Goal: Information Seeking & Learning: Check status

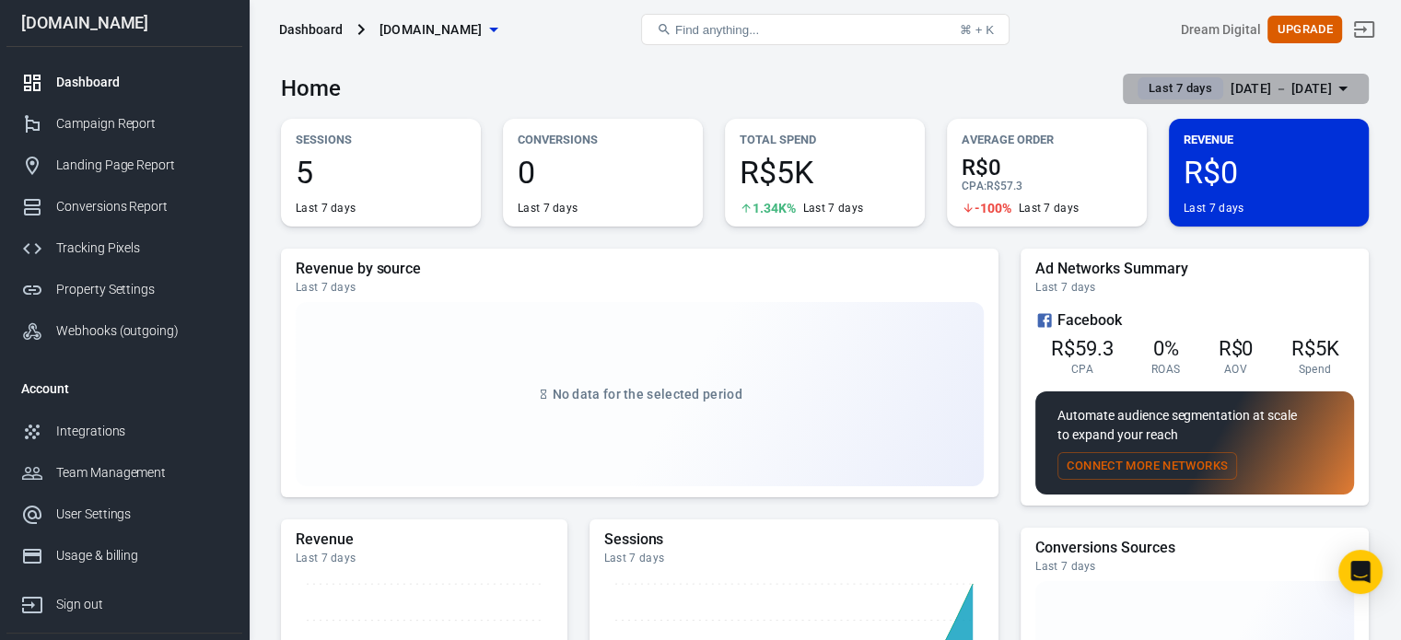
click at [1275, 87] on div "Sep 9 － Sep 15, 2025" at bounding box center [1281, 88] width 101 height 23
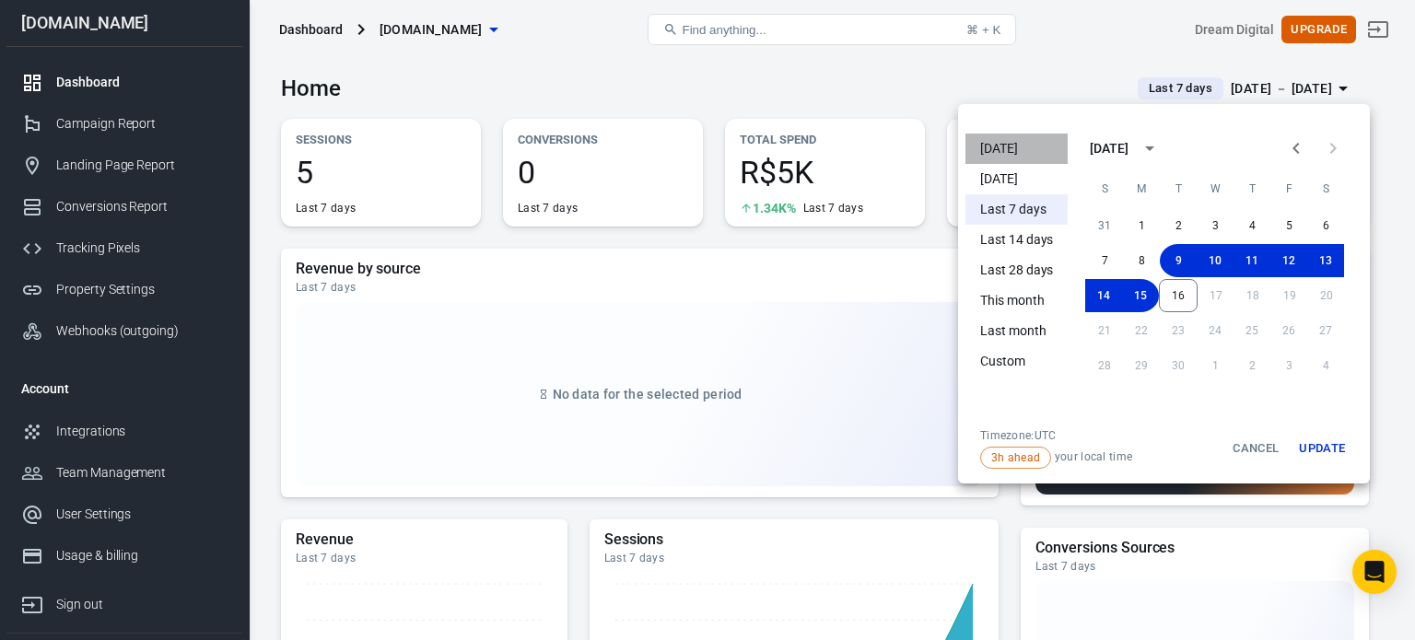
click at [1039, 146] on li "[DATE]" at bounding box center [1016, 149] width 102 height 30
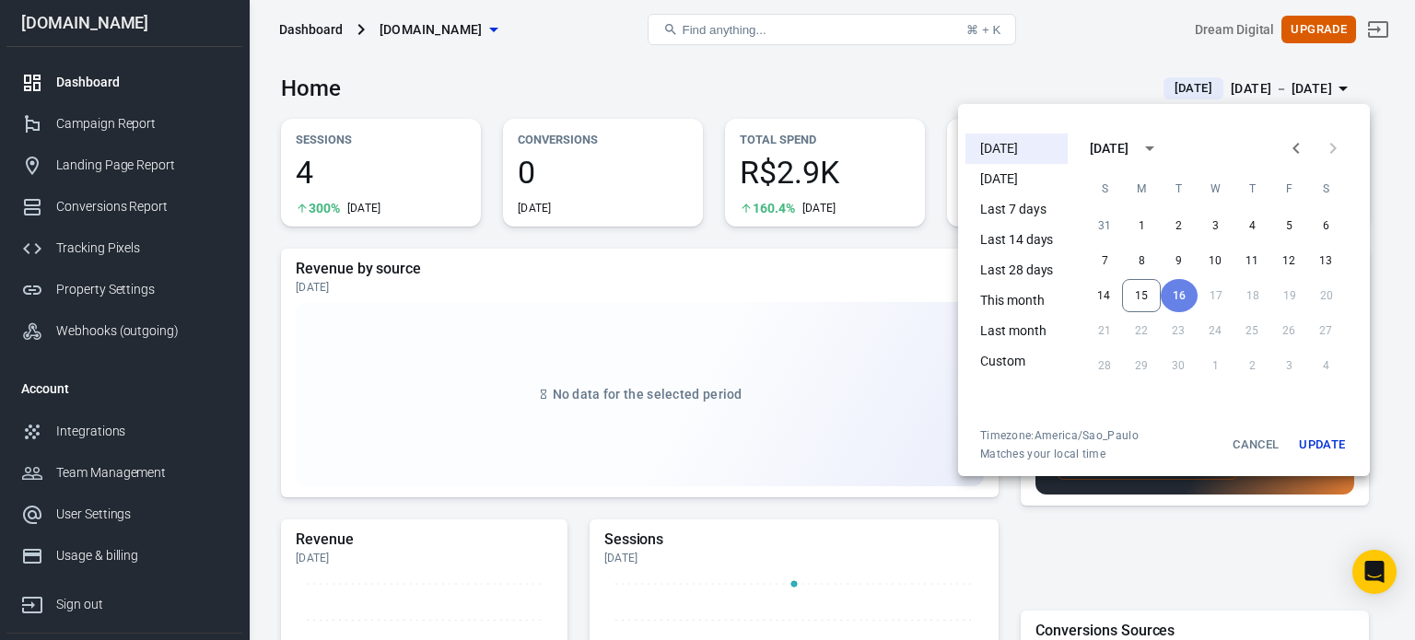
click at [739, 99] on div at bounding box center [707, 320] width 1415 height 640
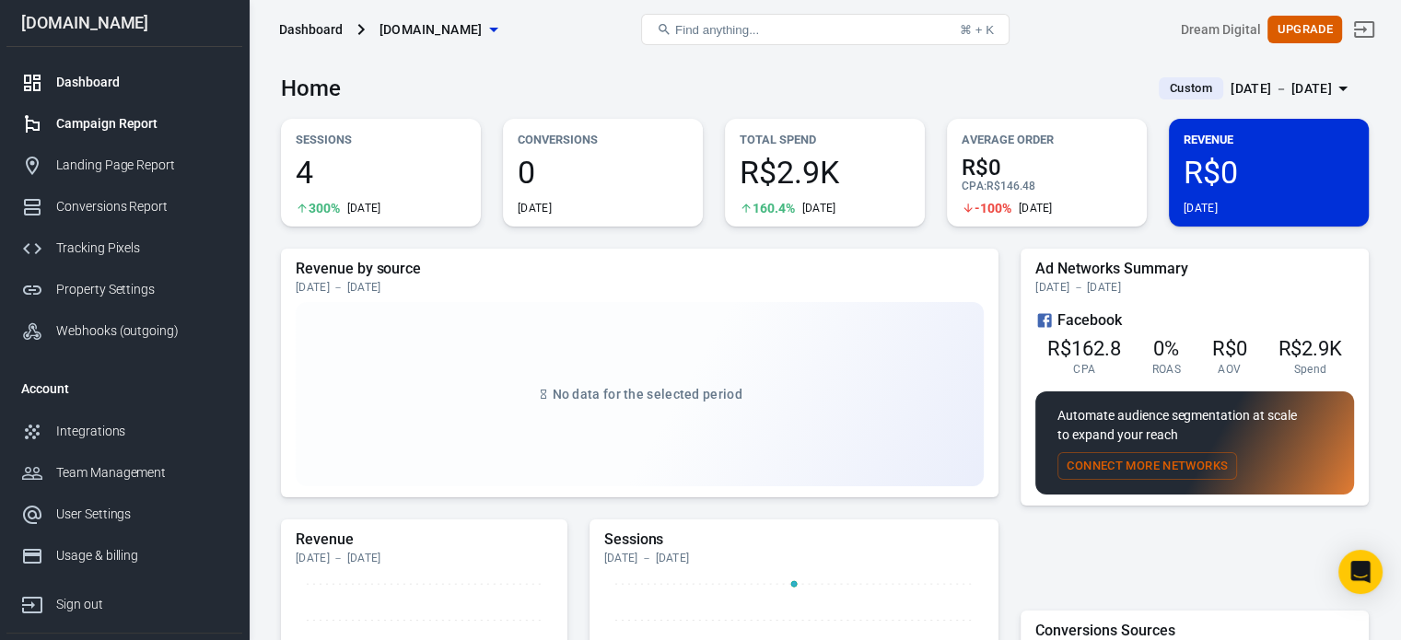
click at [136, 125] on div "Campaign Report" at bounding box center [141, 123] width 171 height 19
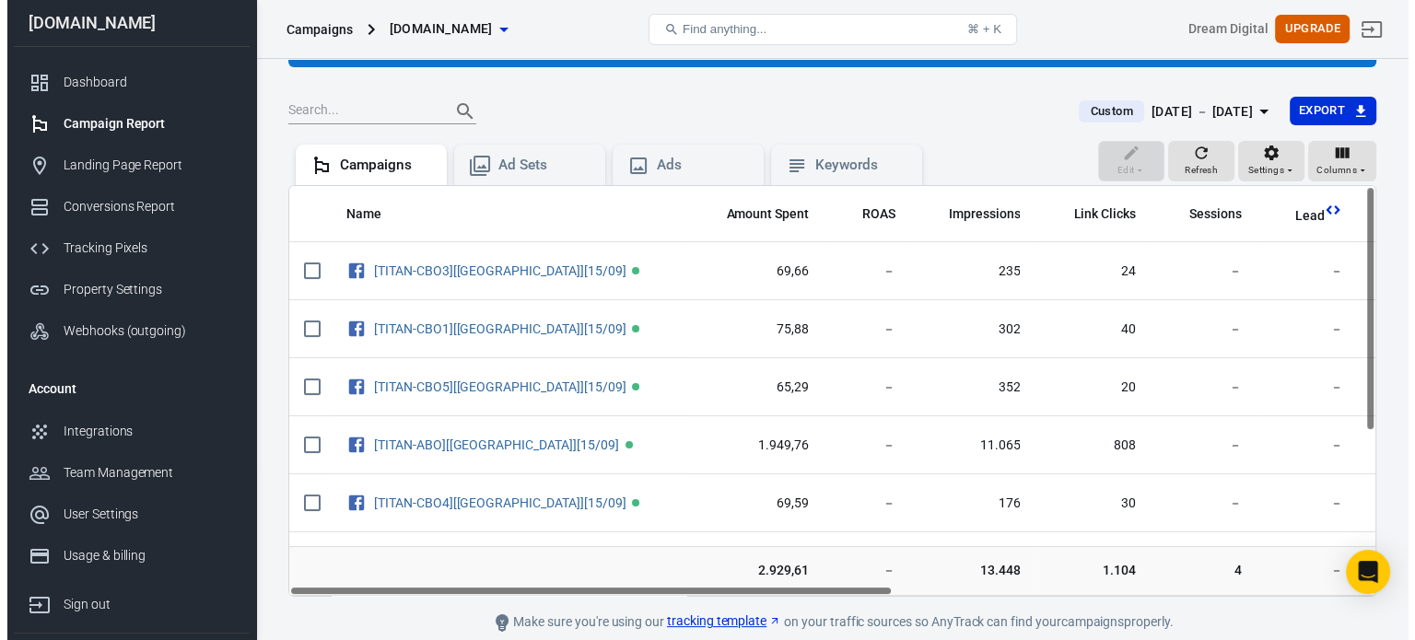
scroll to position [117, 0]
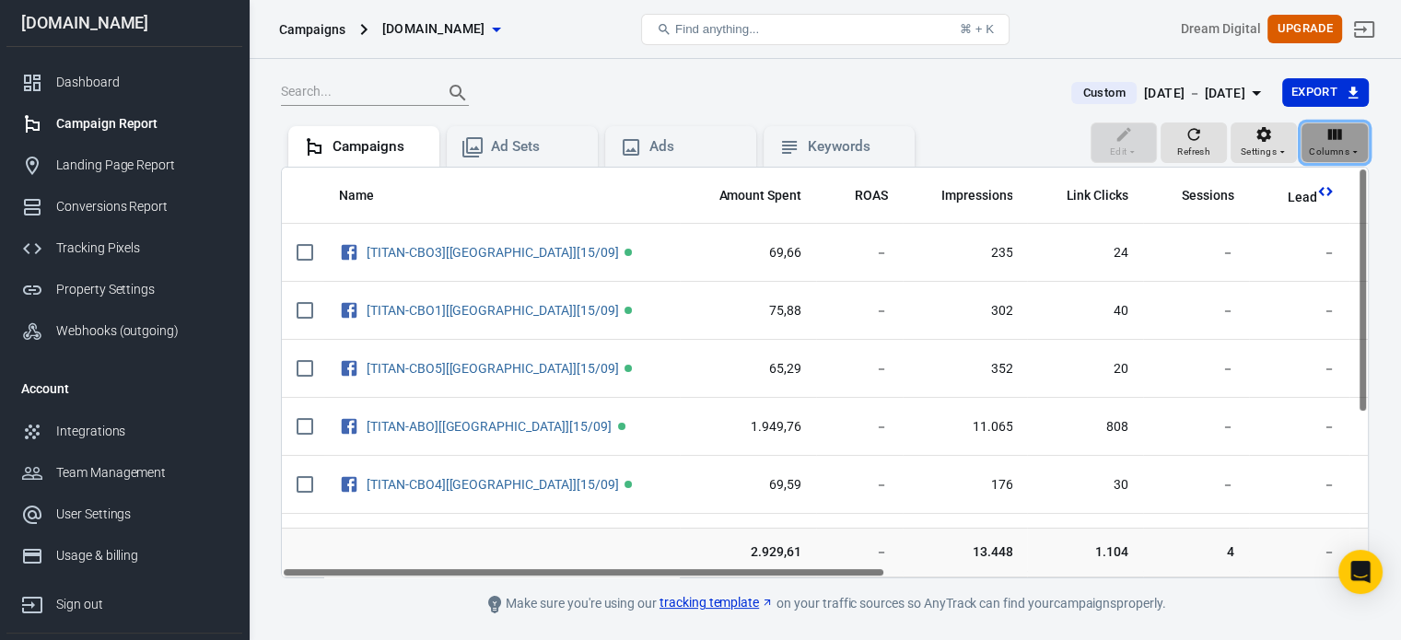
click at [1341, 148] on span "Columns" at bounding box center [1329, 152] width 41 height 17
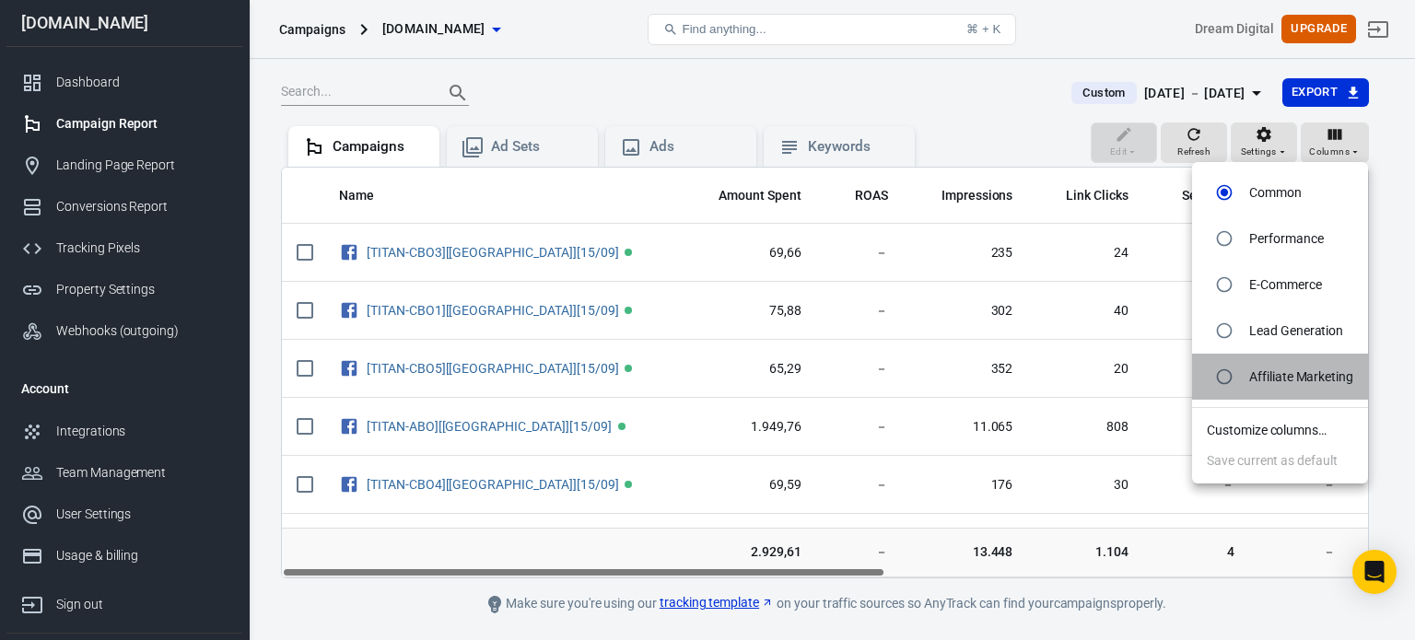
click at [1283, 369] on p "Affiliate Marketing" at bounding box center [1301, 377] width 104 height 19
radio input "false"
radio input "true"
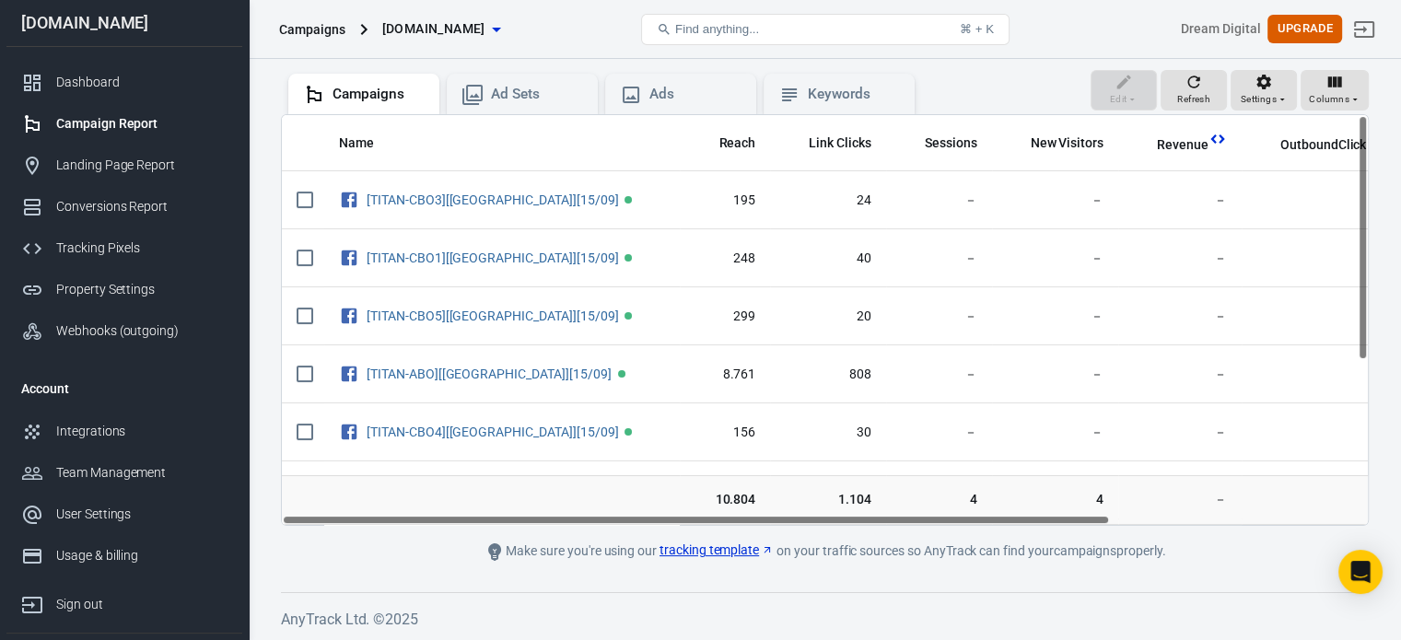
drag, startPoint x: 936, startPoint y: 519, endPoint x: 798, endPoint y: 542, distance: 140.1
click at [798, 542] on main "Verify Ads Integration on Pixel Settings to display your campaigns AnyTrack rel…" at bounding box center [825, 235] width 1088 height 655
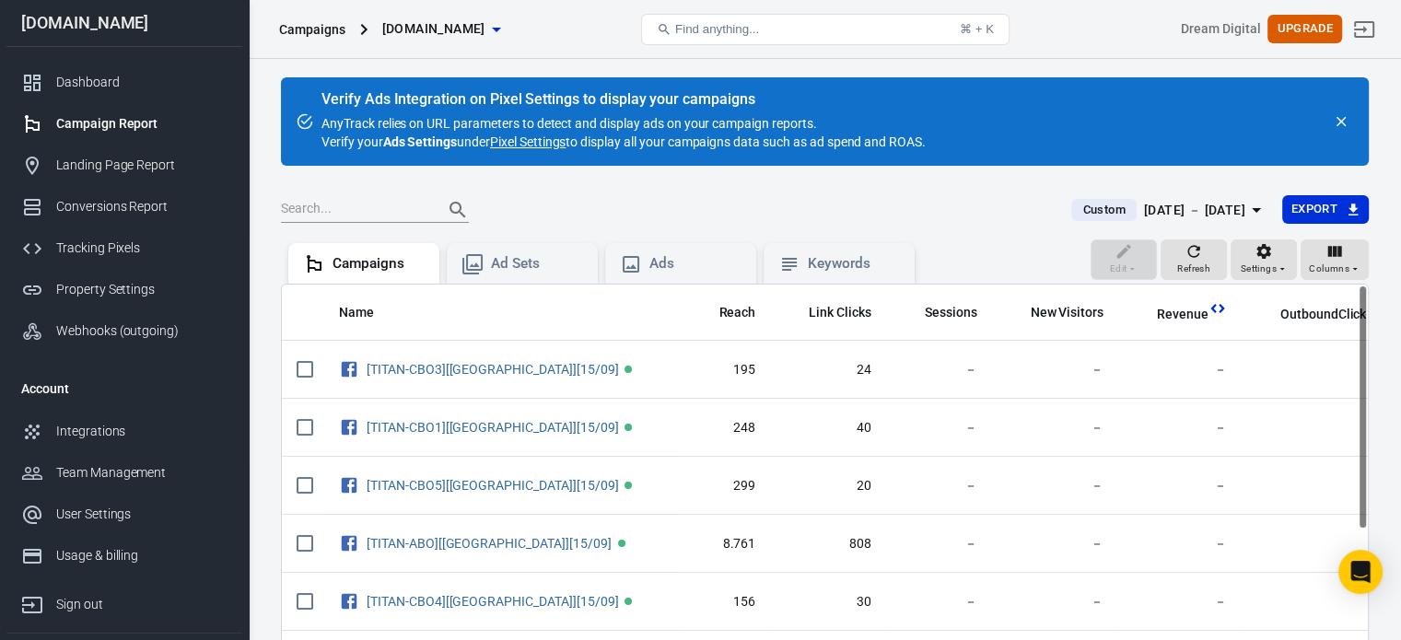
drag, startPoint x: 981, startPoint y: 150, endPoint x: 251, endPoint y: 110, distance: 730.7
click at [251, 110] on div "Campaigns bdcnews.site Find anything... ⌘ + K Dream Digital Upgrade bdcnews.sit…" at bounding box center [700, 435] width 1401 height 753
click at [406, 111] on div "Verify Ads Integration on Pixel Settings to display your campaigns AnyTrack rel…" at bounding box center [623, 121] width 604 height 59
click at [442, 115] on div "Verify Ads Integration on Pixel Settings to display your campaigns AnyTrack rel…" at bounding box center [623, 121] width 604 height 59
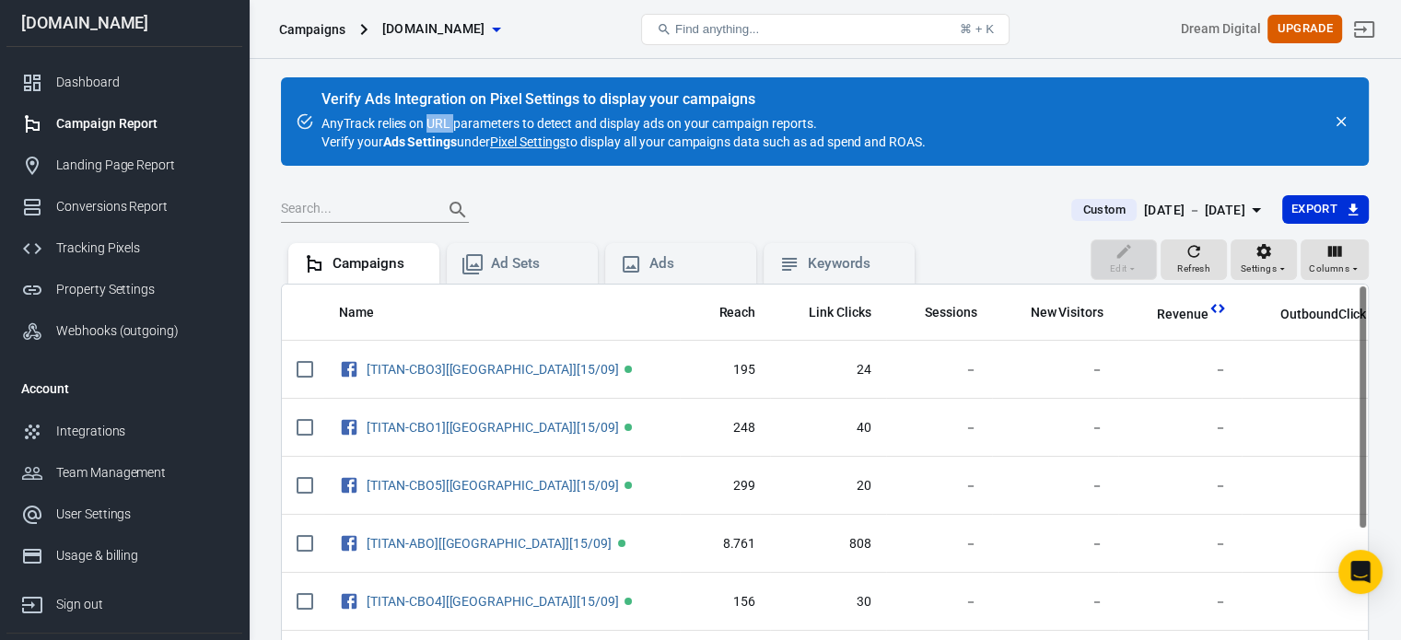
click at [442, 115] on div "Verify Ads Integration on Pixel Settings to display your campaigns AnyTrack rel…" at bounding box center [623, 121] width 604 height 59
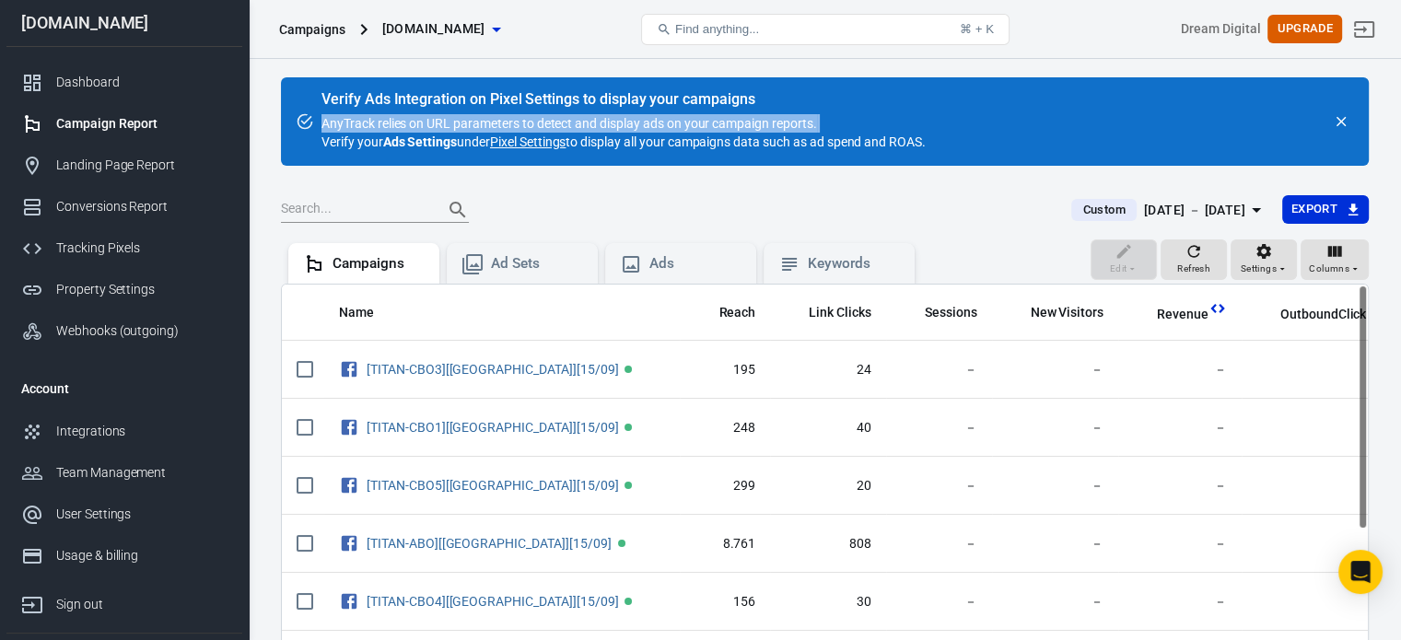
click at [442, 115] on div "Verify Ads Integration on Pixel Settings to display your campaigns AnyTrack rel…" at bounding box center [623, 121] width 604 height 59
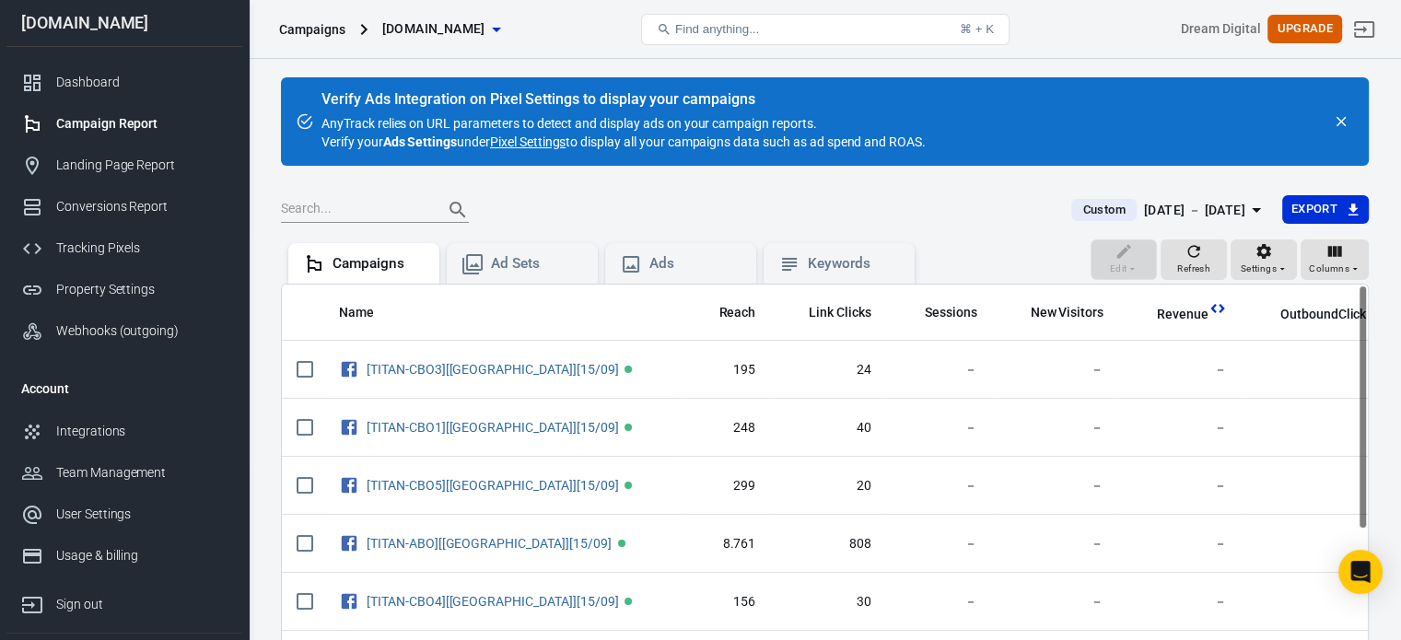
click at [954, 143] on div "Verify Ads Integration on Pixel Settings to display your campaigns AnyTrack rel…" at bounding box center [825, 121] width 1088 height 88
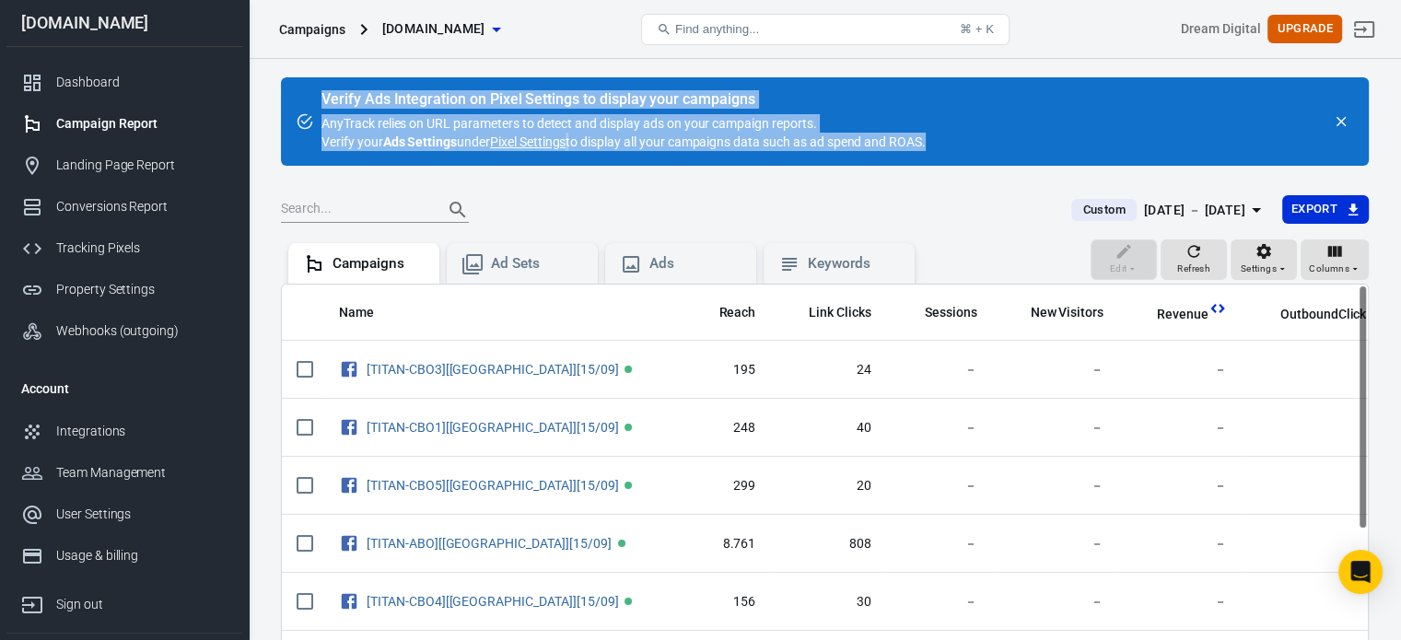
drag, startPoint x: 954, startPoint y: 143, endPoint x: 328, endPoint y: 96, distance: 628.2
click at [328, 96] on div "Verify Ads Integration on Pixel Settings to display your campaigns AnyTrack rel…" at bounding box center [825, 121] width 1088 height 88
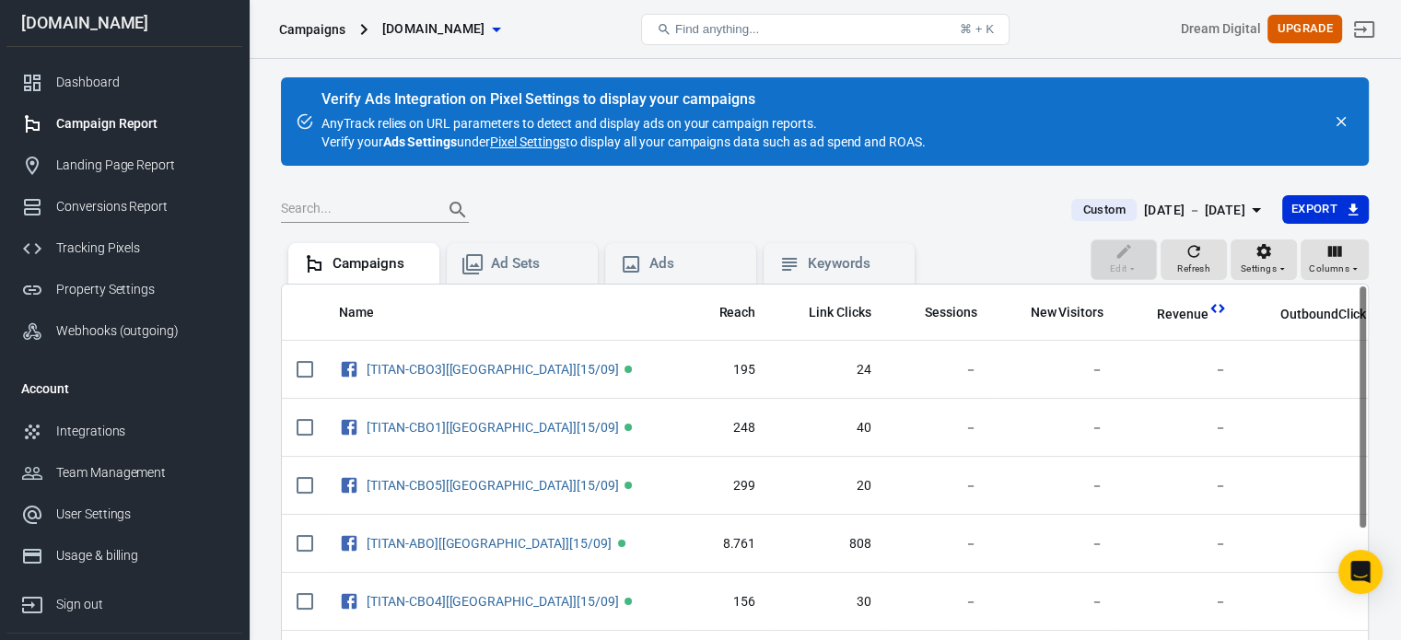
click at [553, 56] on div "Campaigns bdcnews.site Find anything... ⌘ + K Dream Digital Upgrade" at bounding box center [825, 29] width 1151 height 59
click at [127, 204] on div "Conversions Report" at bounding box center [141, 206] width 171 height 19
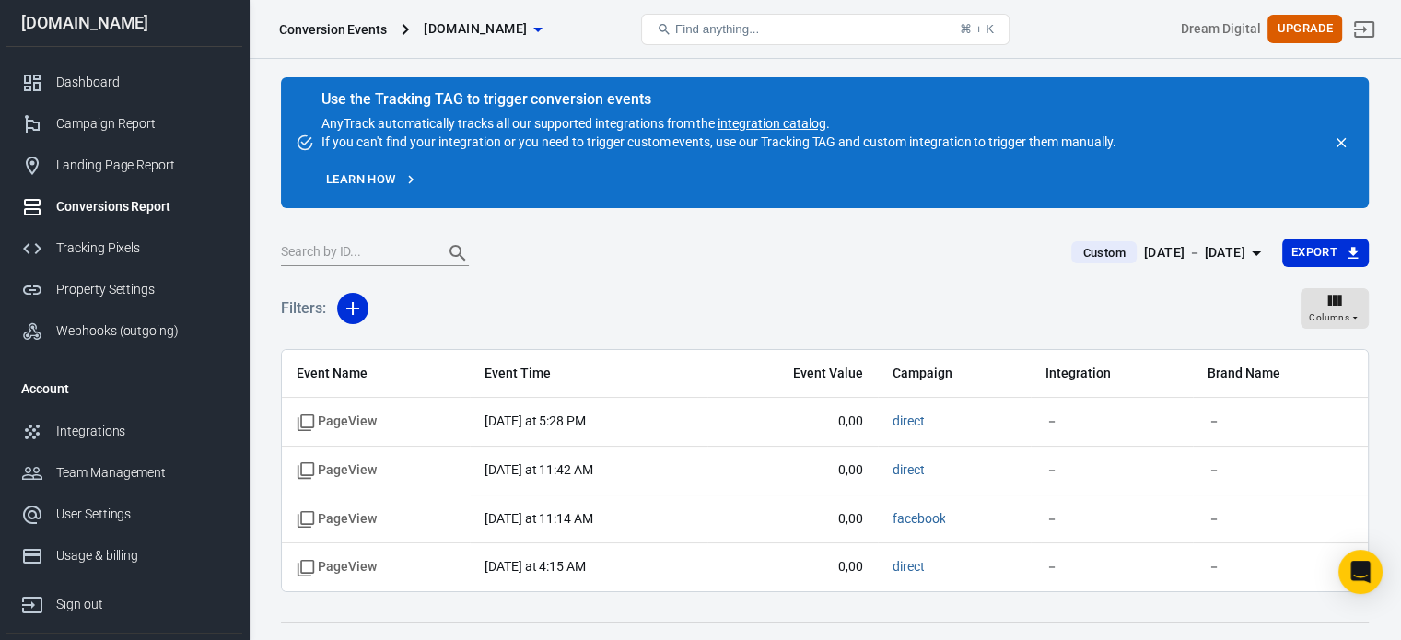
scroll to position [29, 0]
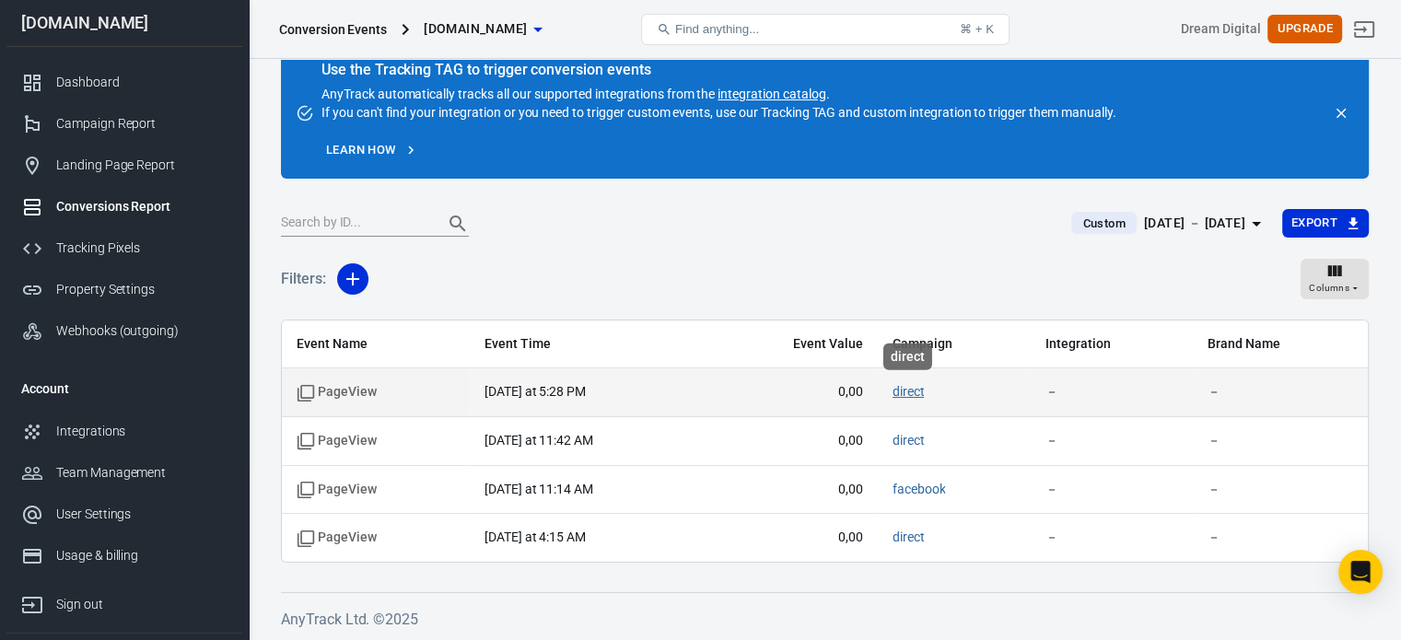
click at [908, 391] on link "direct" at bounding box center [909, 391] width 32 height 15
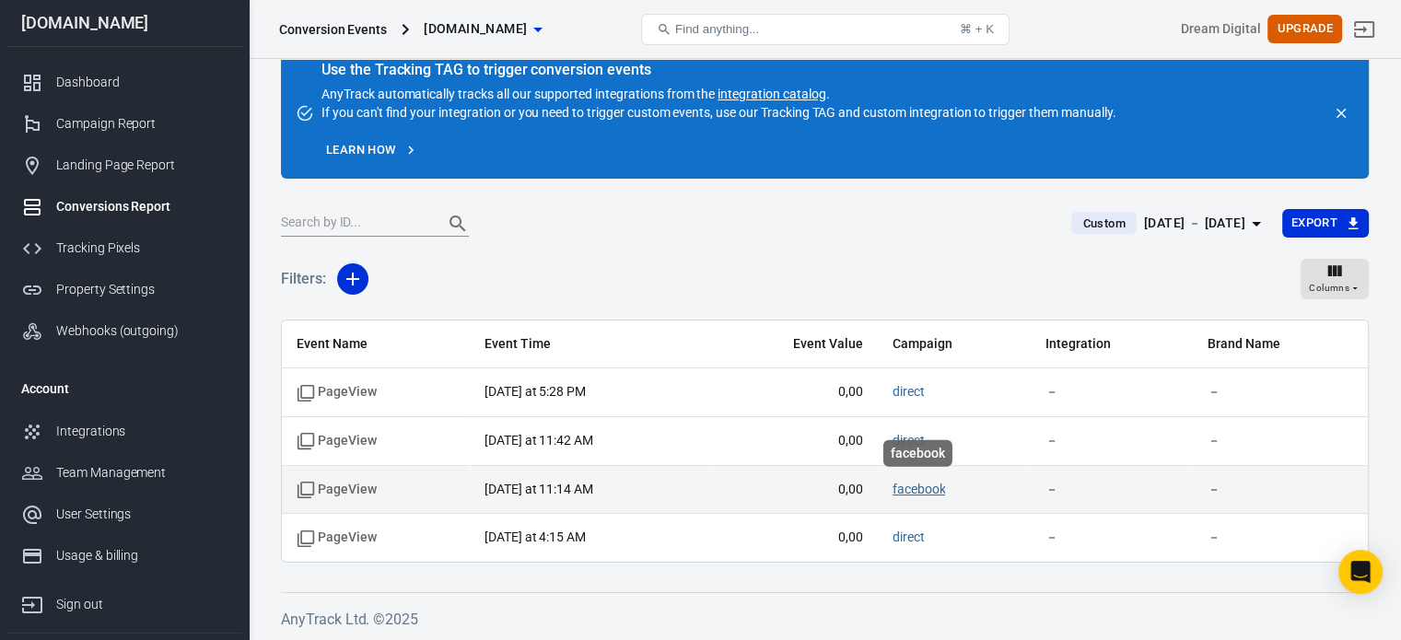
click at [917, 486] on link "facebook" at bounding box center [919, 489] width 53 height 15
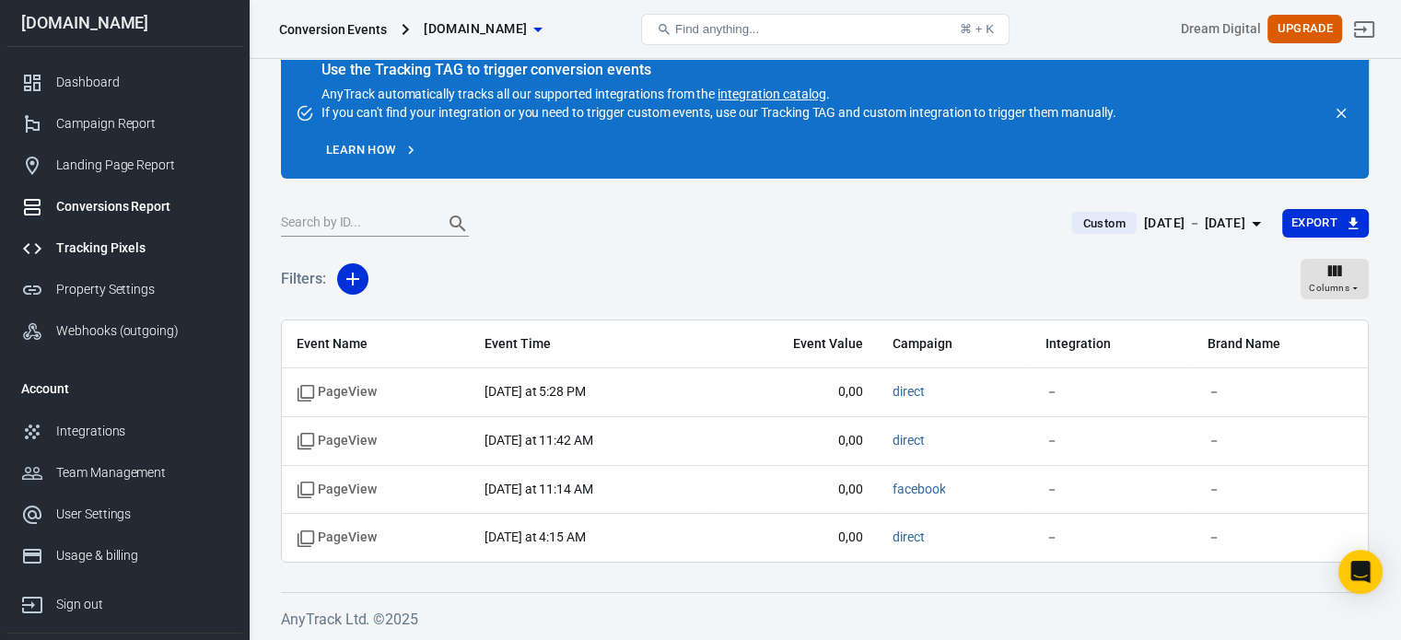
click at [154, 239] on div "Tracking Pixels" at bounding box center [141, 248] width 171 height 19
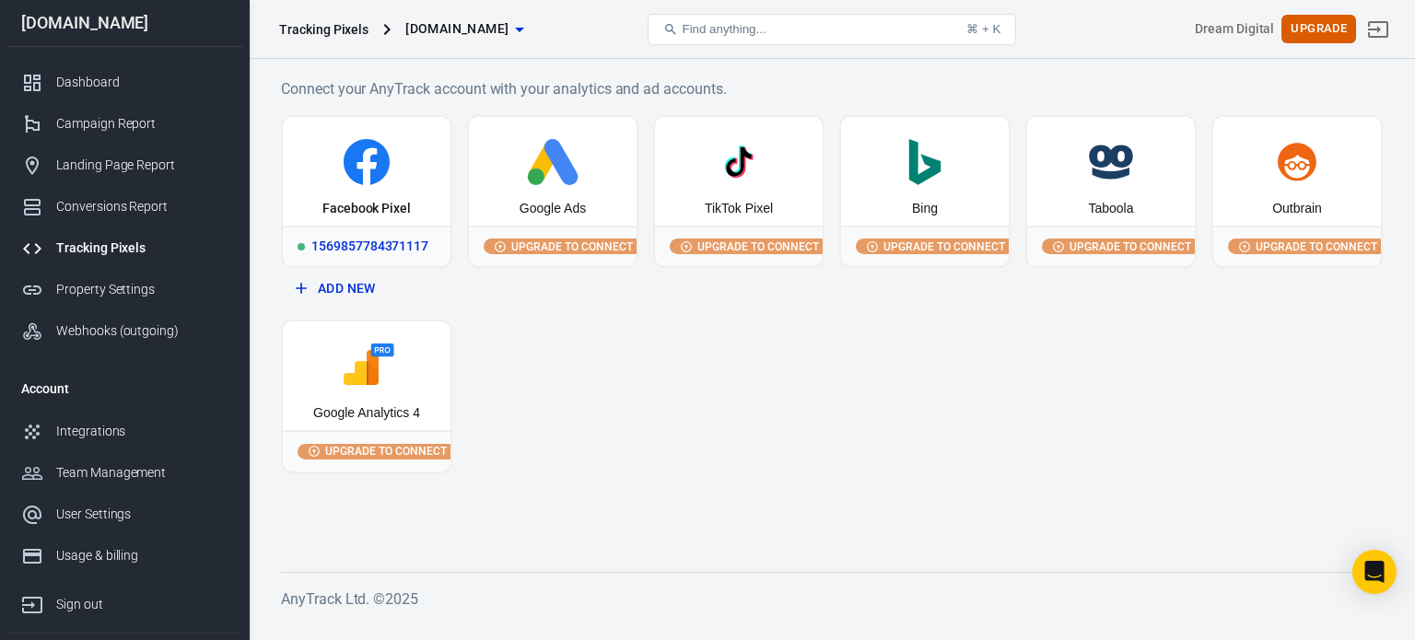
click at [353, 200] on div "Facebook Pixel" at bounding box center [366, 209] width 88 height 18
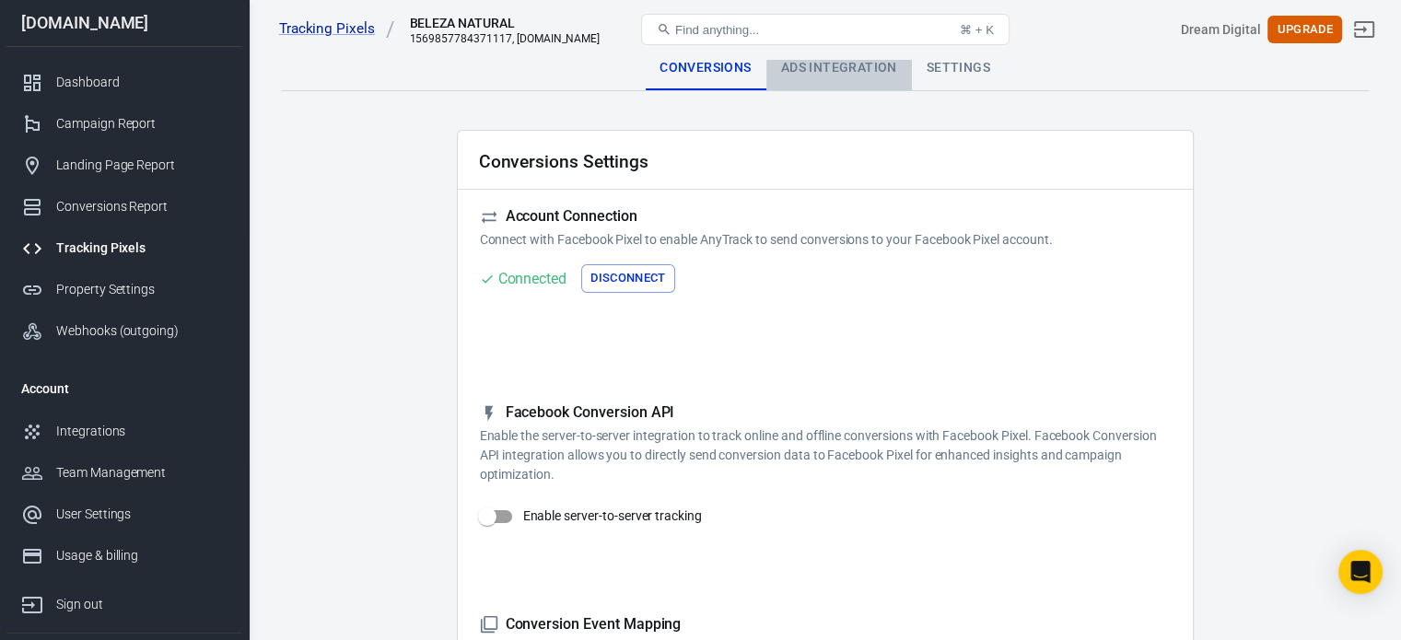
click at [851, 61] on div "Ads Integration" at bounding box center [839, 68] width 146 height 44
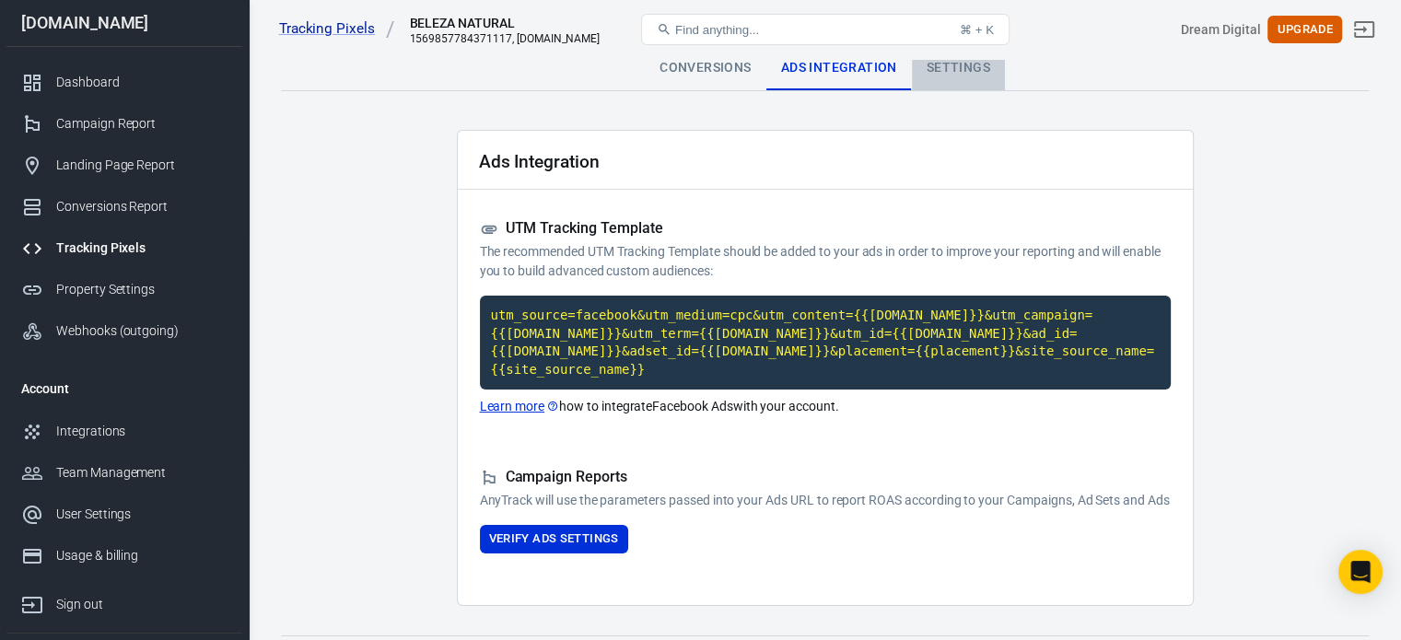
click at [974, 63] on div "Settings" at bounding box center [958, 68] width 93 height 44
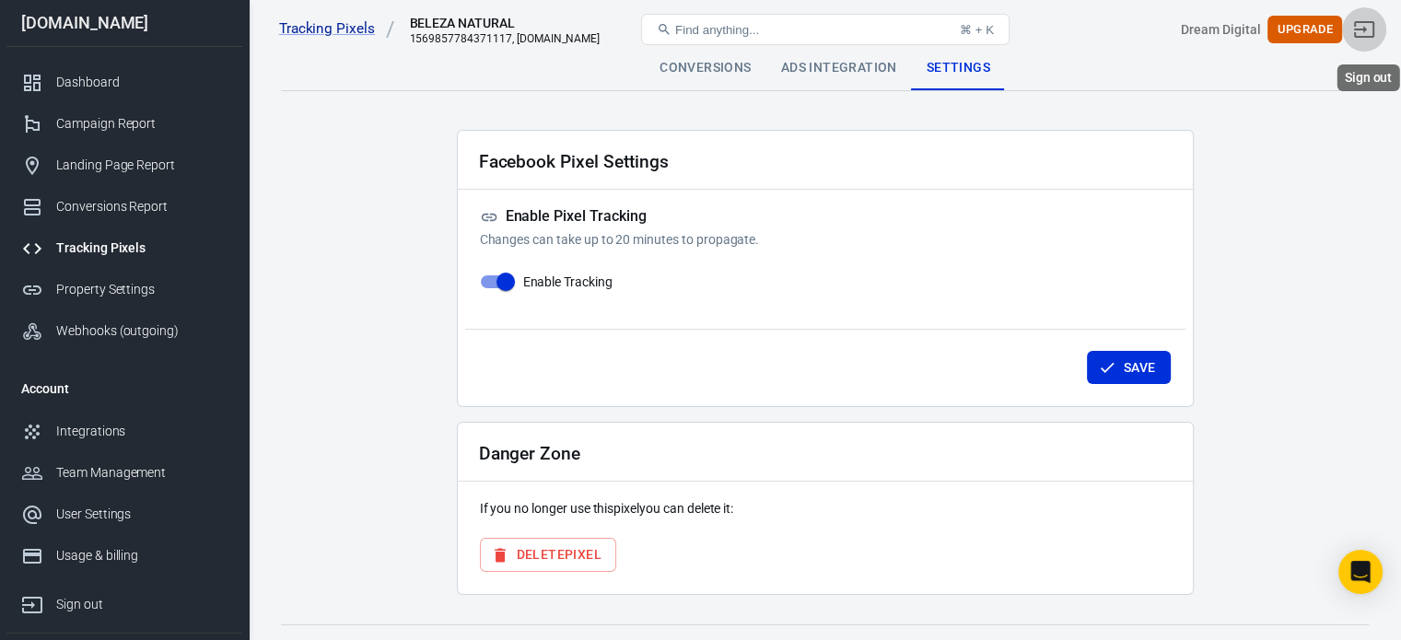
click at [1375, 34] on icon "Sign out" at bounding box center [1364, 29] width 22 height 22
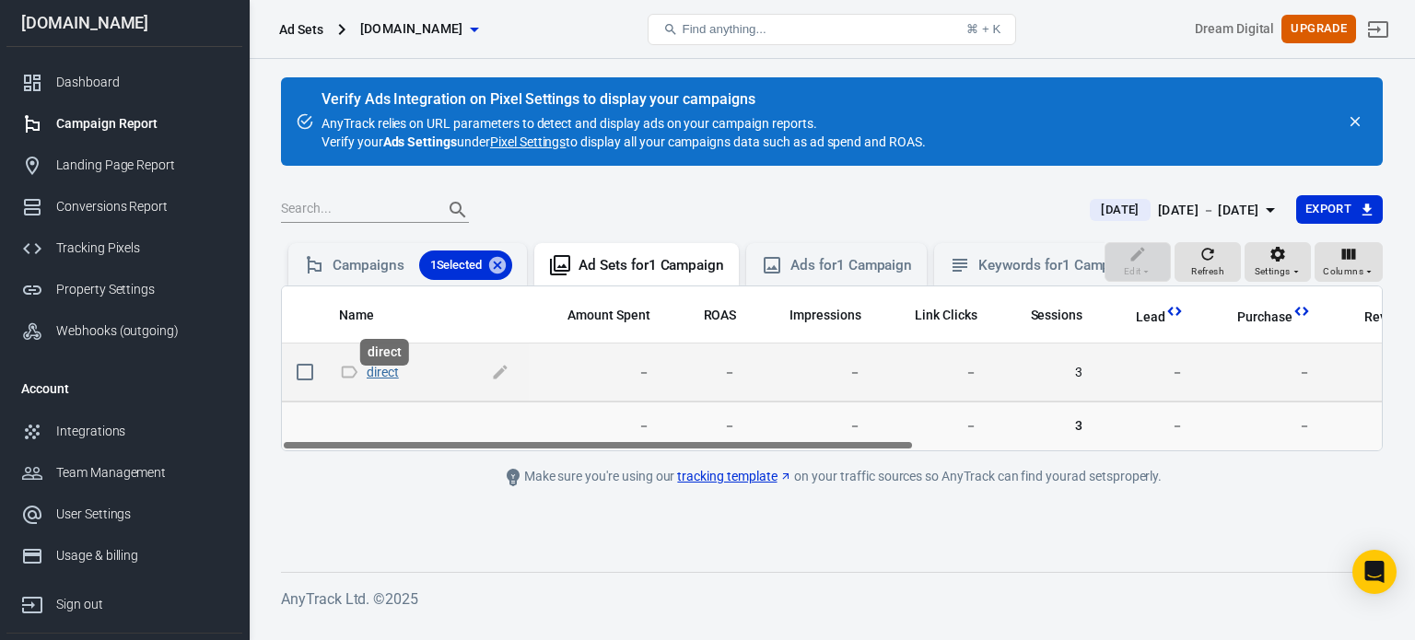
click at [395, 380] on link "direct" at bounding box center [383, 372] width 32 height 15
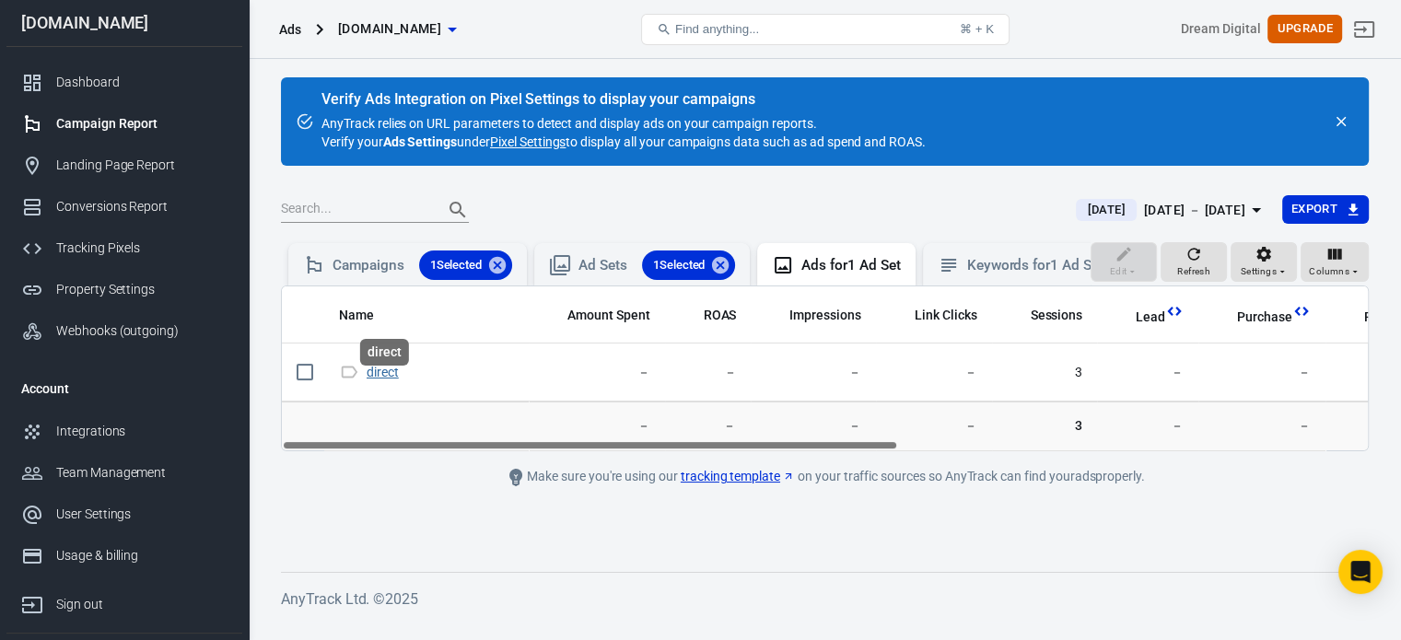
click at [395, 380] on link "direct" at bounding box center [383, 372] width 32 height 15
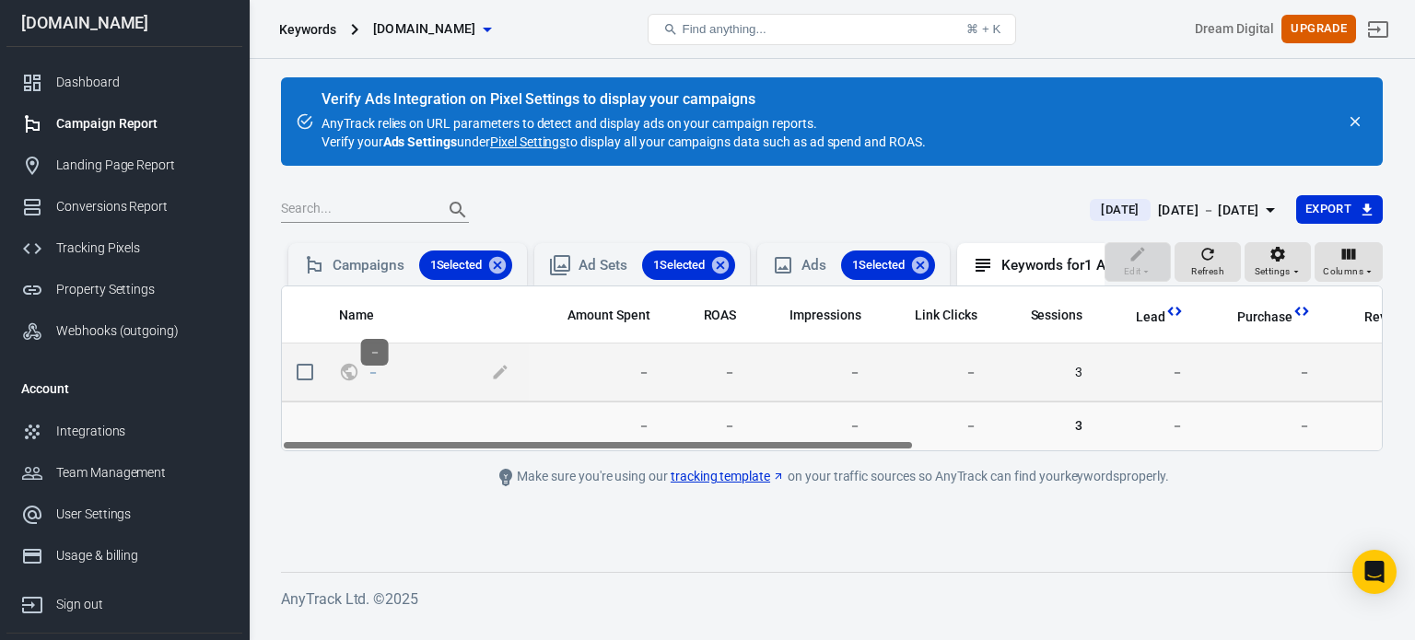
click at [380, 378] on span "－" at bounding box center [375, 371] width 16 height 13
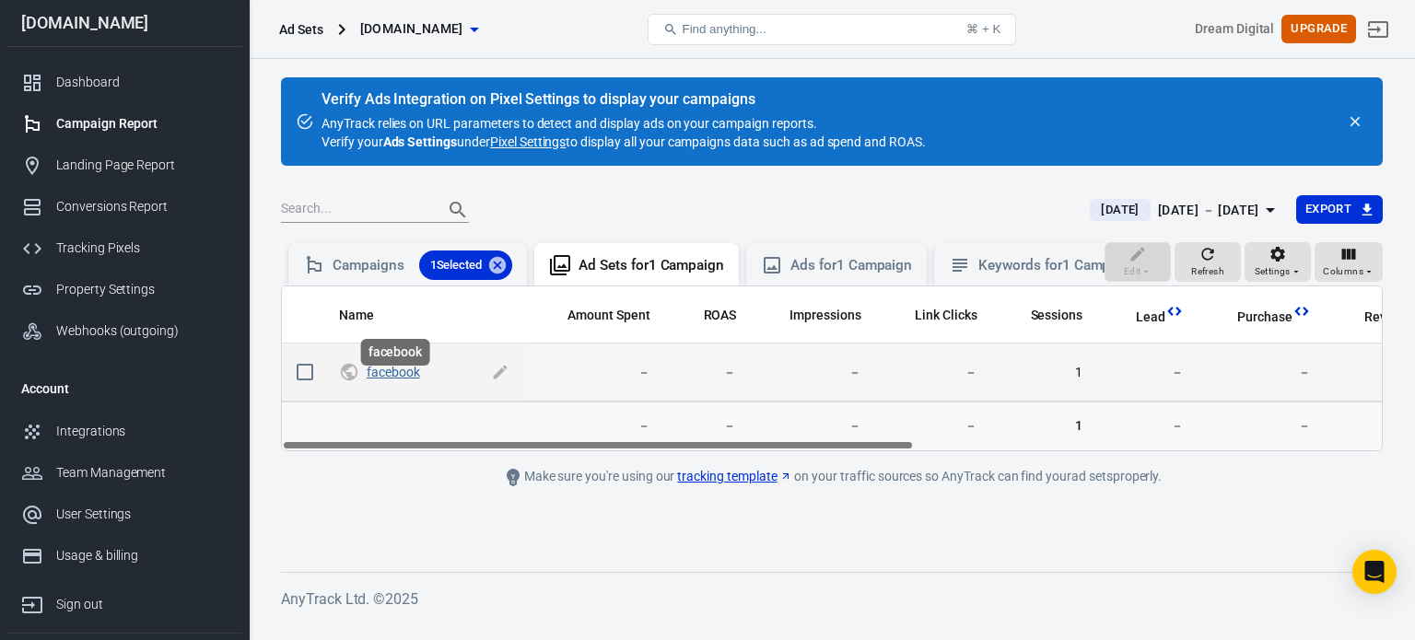
click at [411, 380] on link "facebook" at bounding box center [393, 372] width 53 height 15
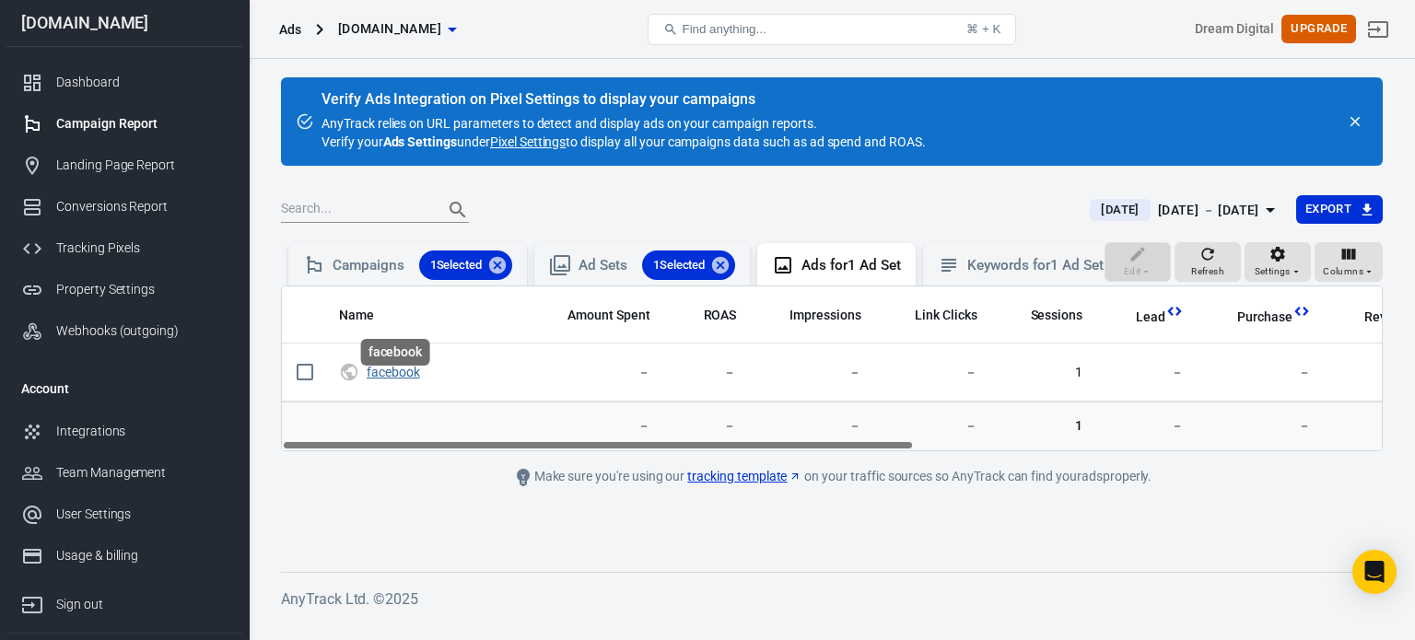
click at [411, 380] on link "facebook" at bounding box center [393, 372] width 53 height 15
